Goal: Communication & Community: Participate in discussion

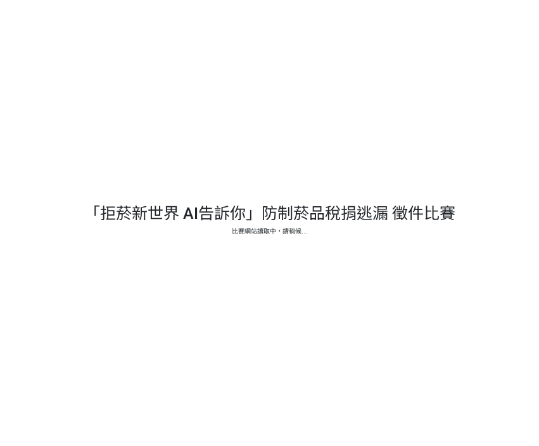
select select "vote"
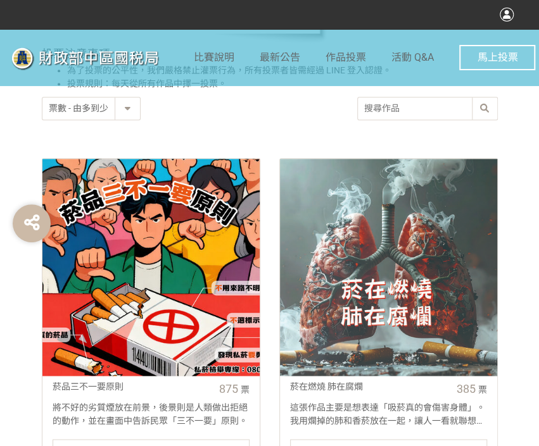
scroll to position [380, 0]
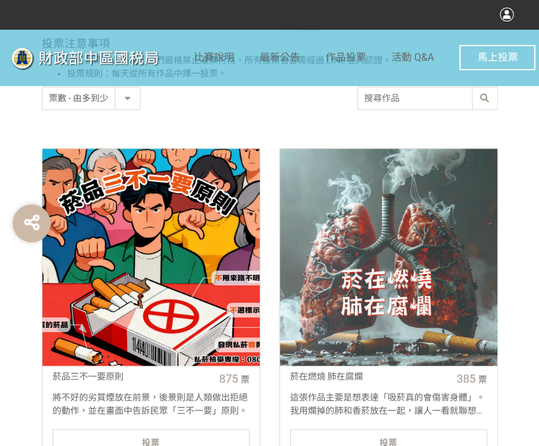
click at [200, 434] on div "投票" at bounding box center [151, 441] width 197 height 25
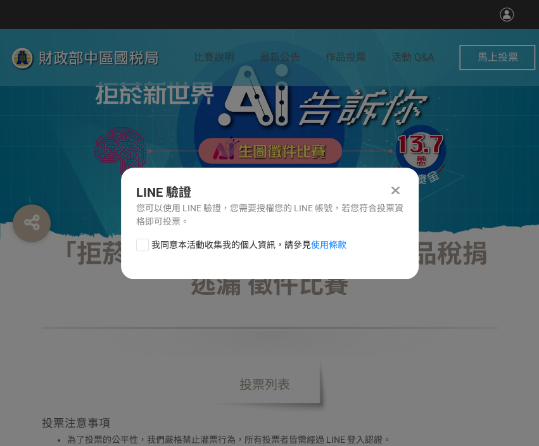
scroll to position [0, 0]
click at [140, 245] on div at bounding box center [142, 245] width 13 height 13
checkbox input "true"
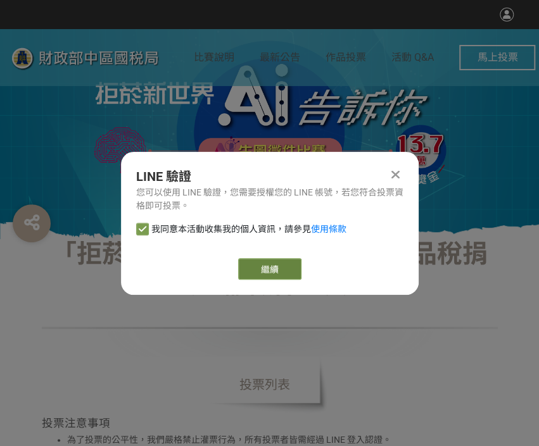
click at [278, 270] on link "繼續" at bounding box center [269, 269] width 63 height 22
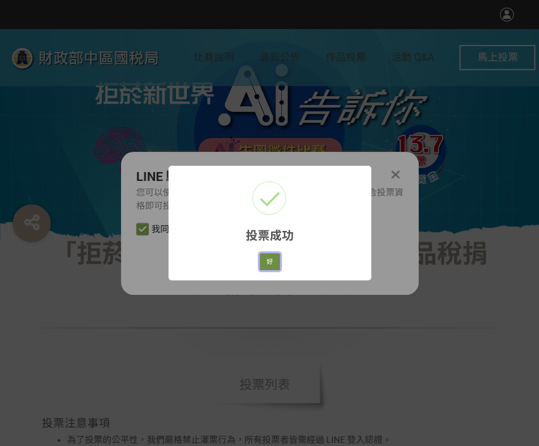
drag, startPoint x: 275, startPoint y: 259, endPoint x: 544, endPoint y: 254, distance: 269.0
click at [275, 260] on button "好" at bounding box center [269, 262] width 20 height 18
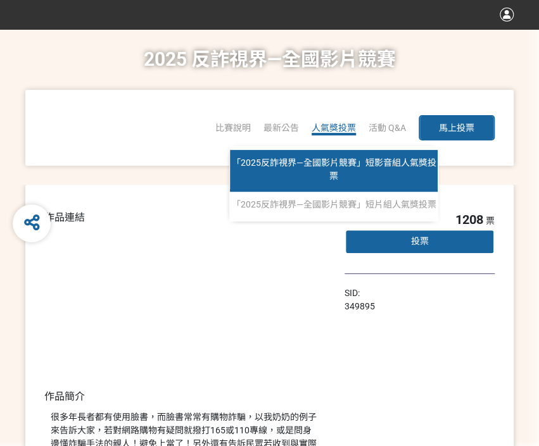
click at [333, 168] on link "「2025反詐視界—全國影片競賽」短影音組人氣獎投票" at bounding box center [334, 171] width 208 height 42
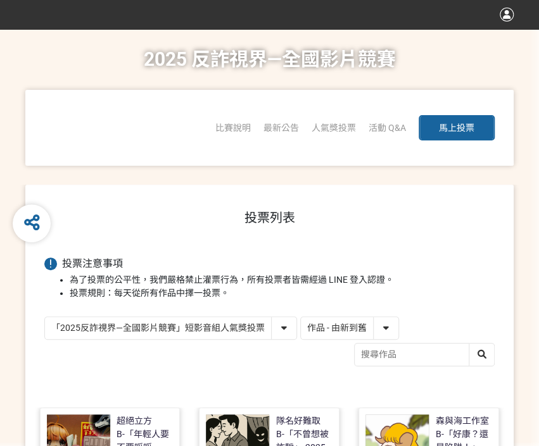
click at [359, 321] on select "作品 - 由新到舊 作品 - 由舊到新 票數 - 由多到少 票數 - 由少到多" at bounding box center [349, 328] width 97 height 22
select select "vote"
click at [301, 317] on select "作品 - 由新到舊 作品 - 由舊到新 票數 - 由多到少 票數 - 由少到多" at bounding box center [349, 328] width 97 height 22
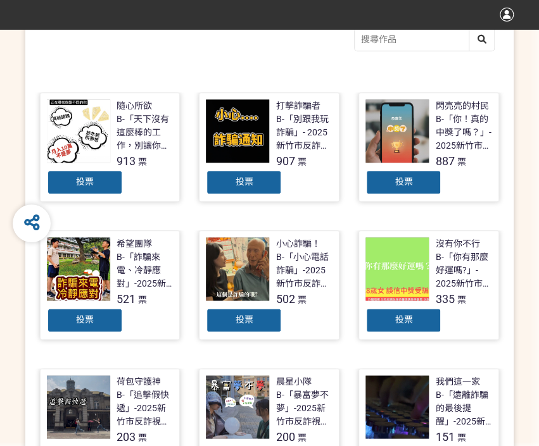
scroll to position [316, 0]
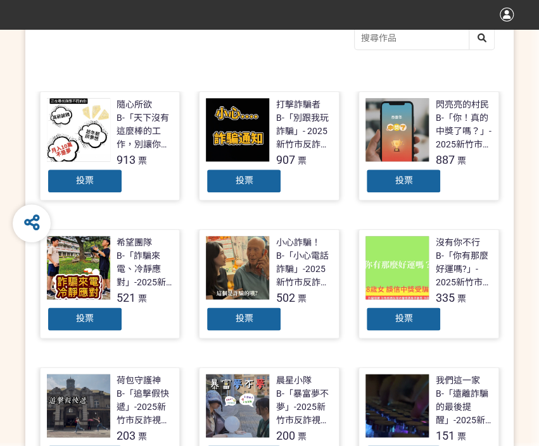
click at [96, 177] on div "投票" at bounding box center [85, 180] width 76 height 25
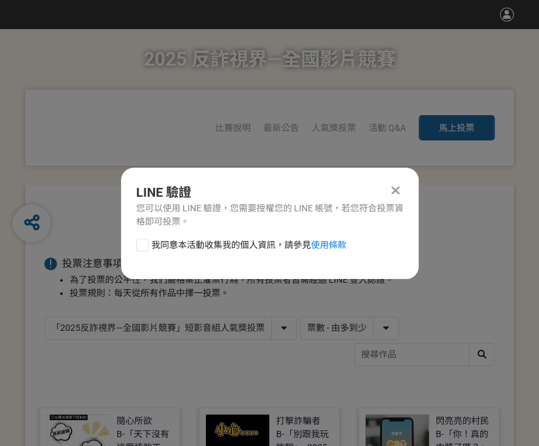
scroll to position [0, 0]
click at [146, 240] on div at bounding box center [142, 245] width 13 height 13
checkbox input "true"
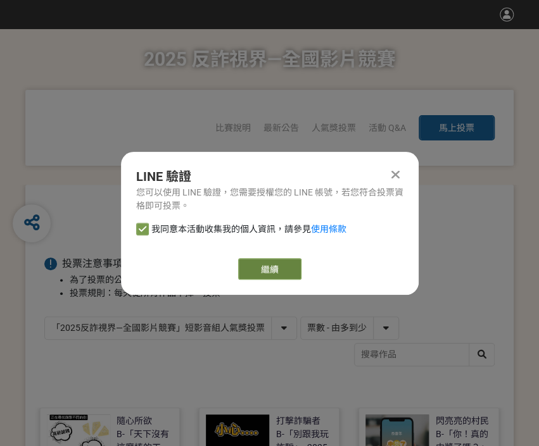
click at [274, 263] on link "繼續" at bounding box center [269, 269] width 63 height 22
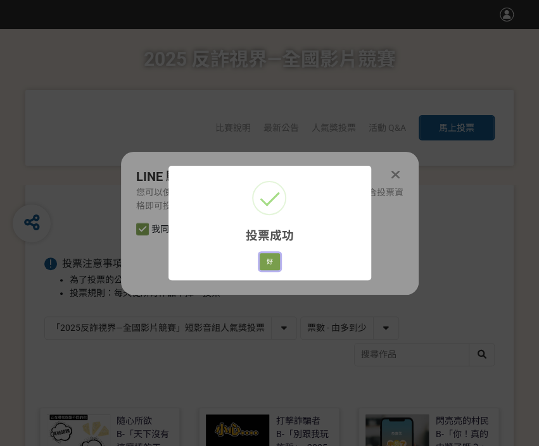
click at [270, 265] on button "好" at bounding box center [269, 262] width 20 height 18
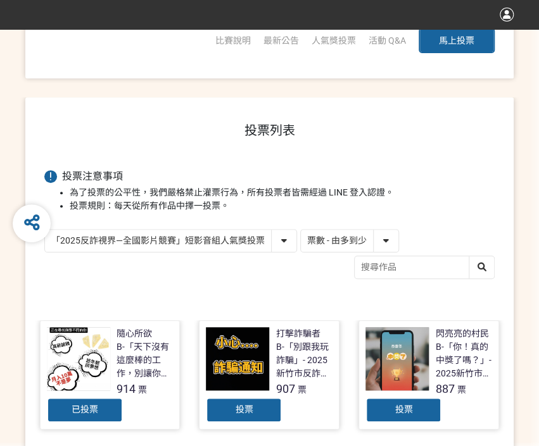
scroll to position [203, 0]
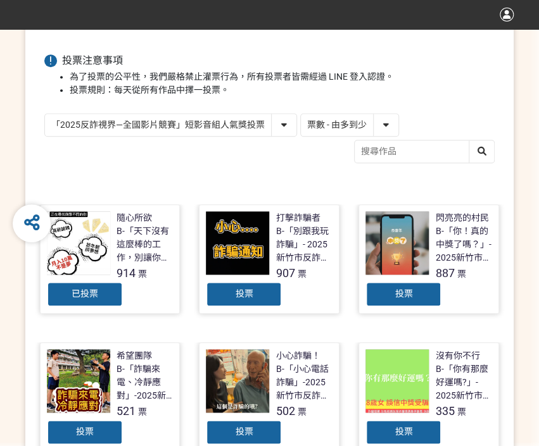
click at [239, 131] on select "「2025反詐視界—全國影片競賽」短影音組人氣獎投票 「2025反詐視界—全國影片競賽」短片組人氣獎投票" at bounding box center [170, 125] width 251 height 22
select select "13146"
click at [45, 114] on select "「2025反詐視界—全國影片競賽」短影音組人氣獎投票 「2025反詐視界—全國影片競賽」短片組人氣獎投票" at bounding box center [170, 125] width 251 height 22
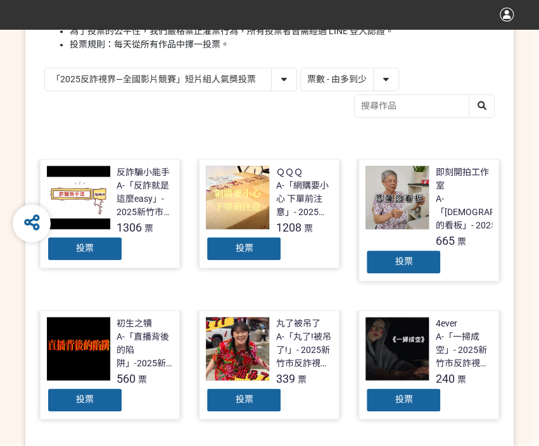
scroll to position [253, 0]
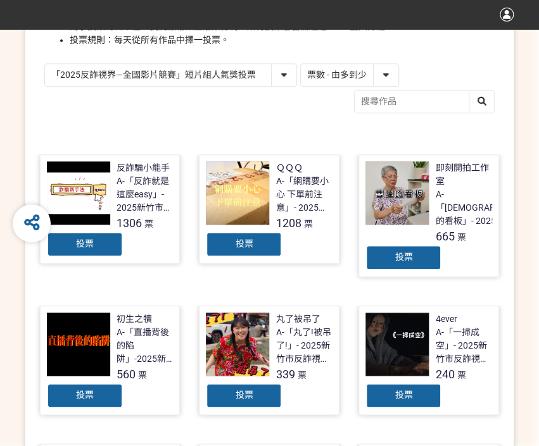
click at [107, 247] on div "投票" at bounding box center [85, 244] width 76 height 25
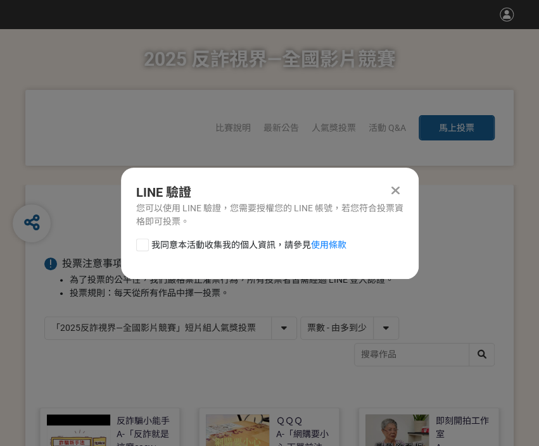
click at [139, 249] on div at bounding box center [142, 245] width 13 height 13
checkbox input "true"
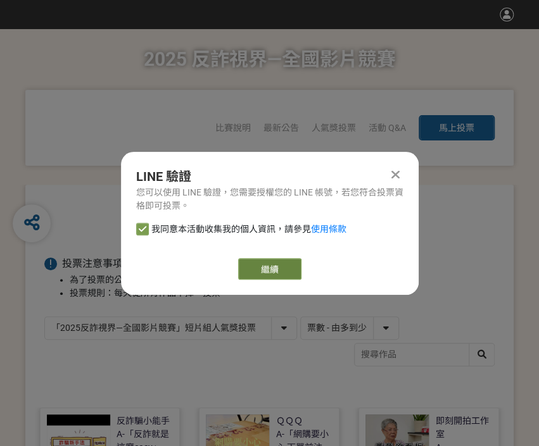
click at [256, 268] on link "繼續" at bounding box center [269, 269] width 63 height 22
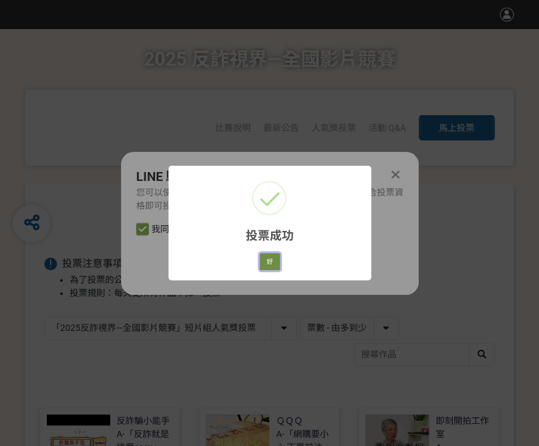
click at [275, 262] on button "好" at bounding box center [269, 262] width 20 height 18
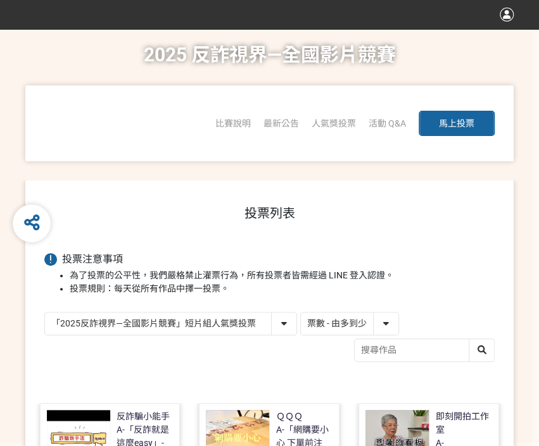
scroll to position [195, 0]
